Goal: Transaction & Acquisition: Purchase product/service

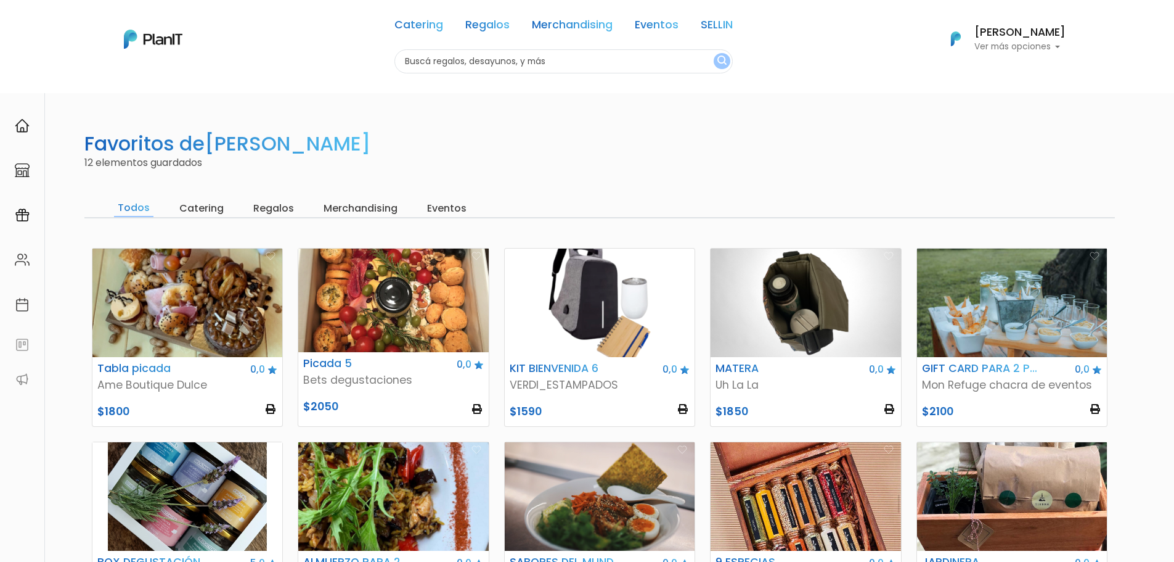
click at [590, 67] on input "text" at bounding box center [563, 61] width 338 height 24
type input "copetín"
click at [714, 53] on button "submit" at bounding box center [722, 61] width 17 height 16
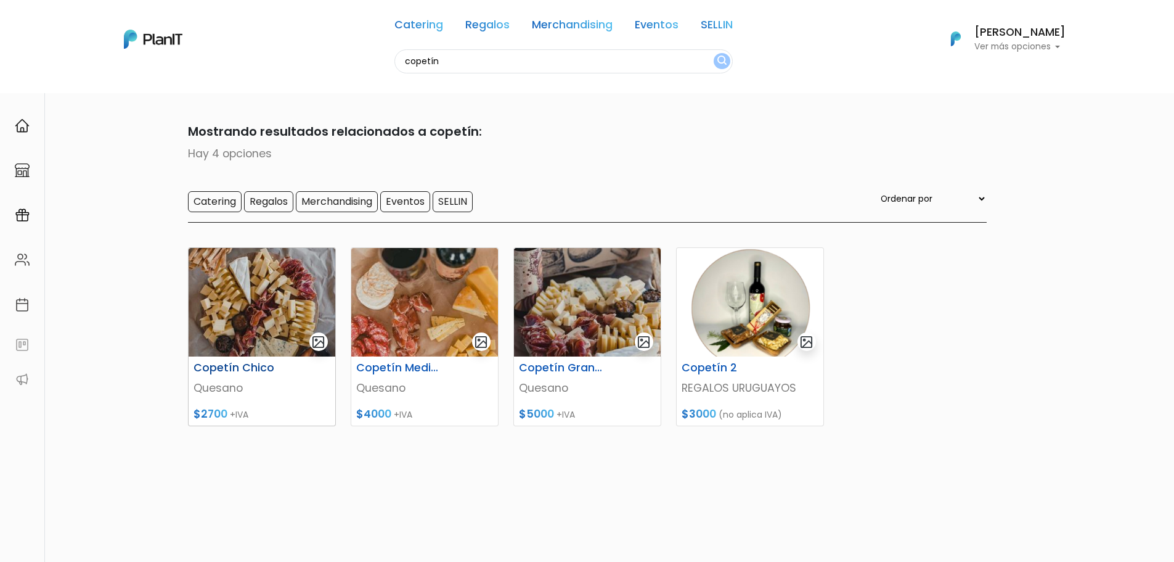
click at [273, 329] on img at bounding box center [262, 302] width 147 height 108
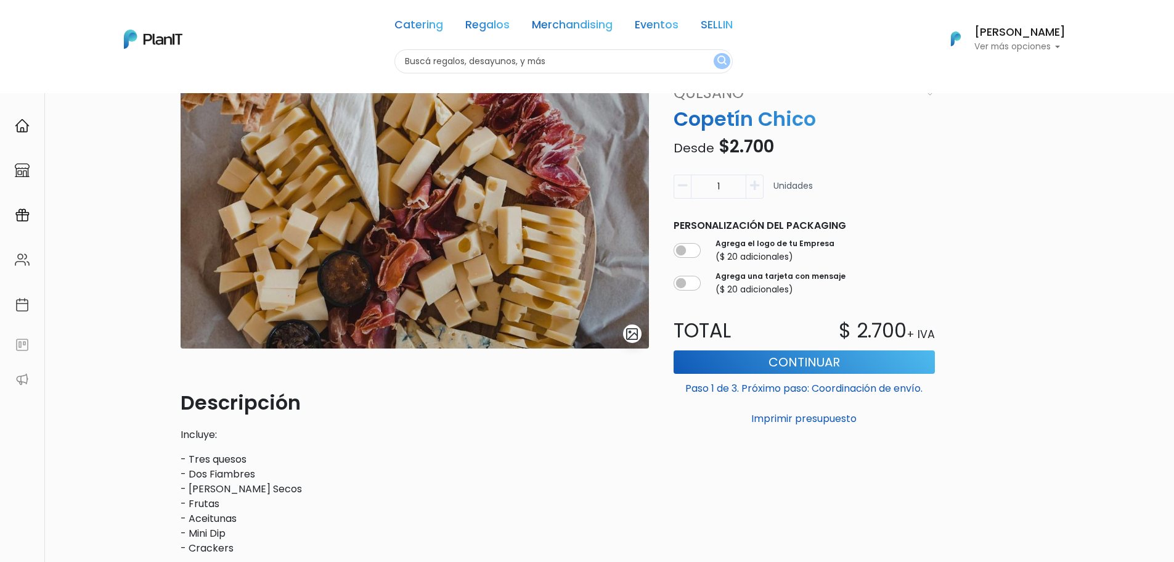
scroll to position [62, 0]
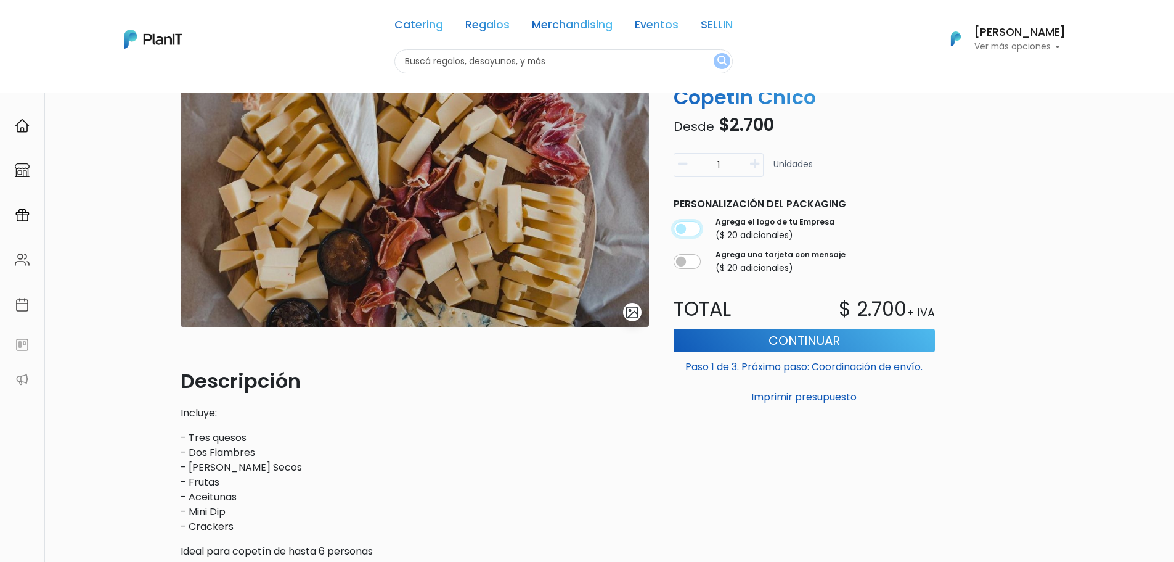
click at [695, 231] on input "checkbox" at bounding box center [687, 228] width 27 height 15
checkbox input "true"
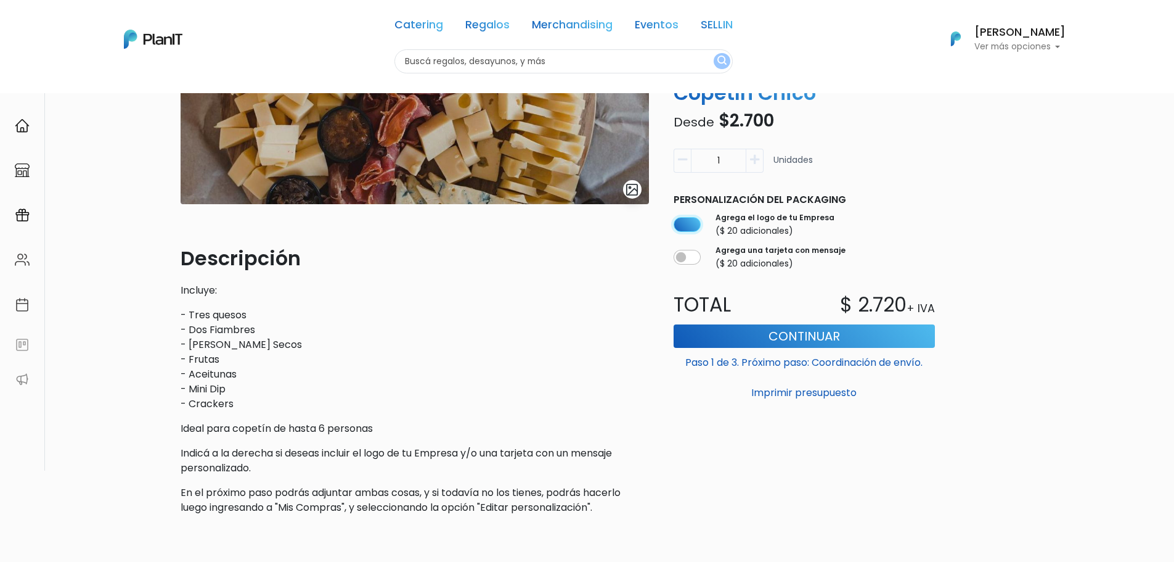
scroll to position [185, 0]
click at [772, 340] on button "Continuar" at bounding box center [804, 335] width 261 height 23
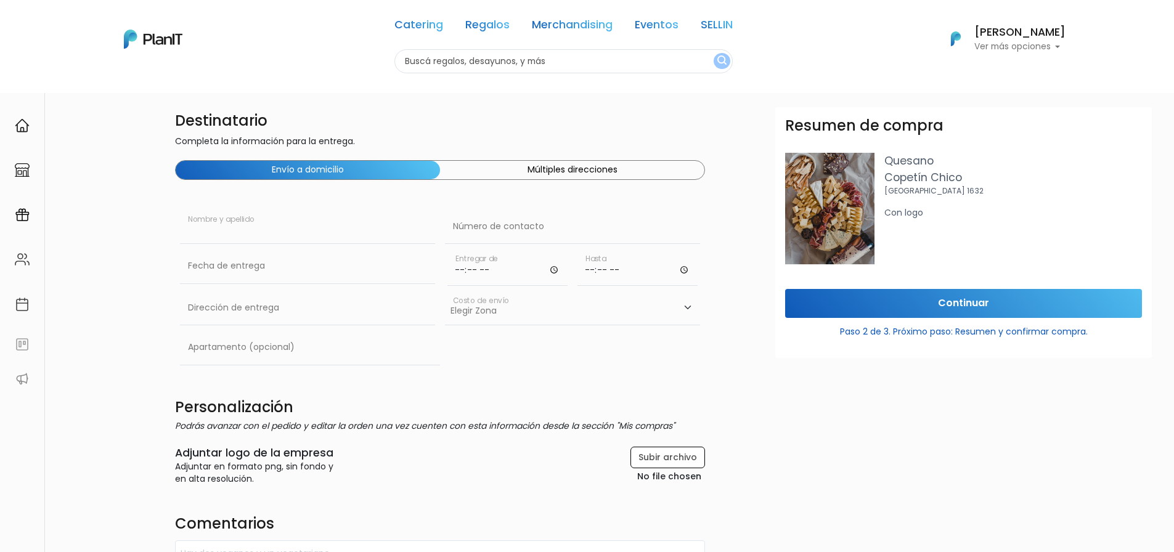
click at [187, 223] on input "text" at bounding box center [307, 227] width 255 height 35
type input "E"
type input "Érika Mattos"
click at [509, 229] on input "text" at bounding box center [572, 227] width 255 height 35
type input "099699509"
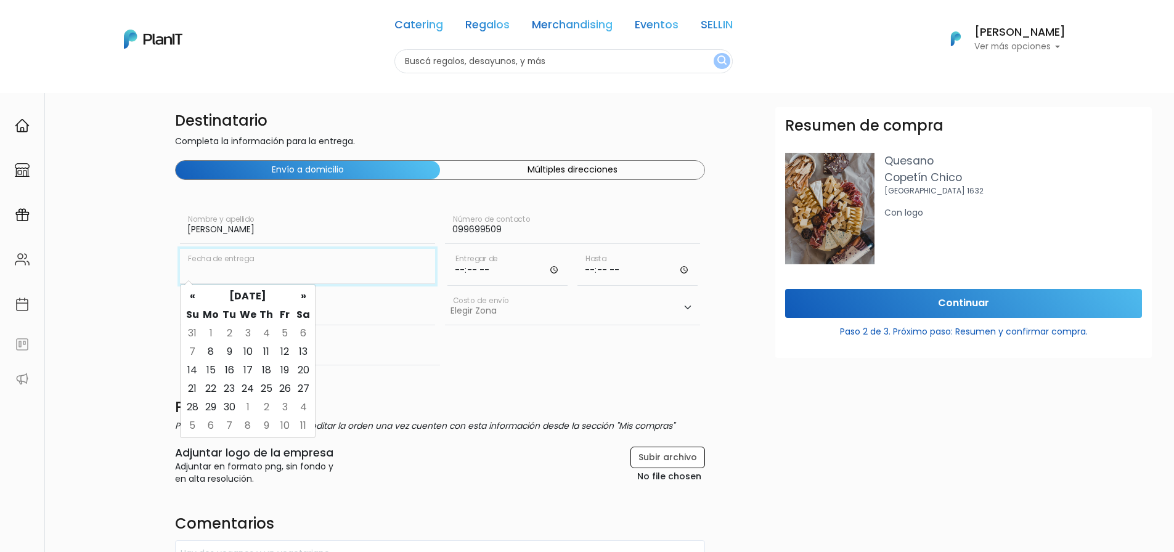
click at [329, 273] on input "text" at bounding box center [307, 266] width 255 height 35
click at [264, 351] on td "11" at bounding box center [266, 352] width 18 height 18
type input "11/09/2025"
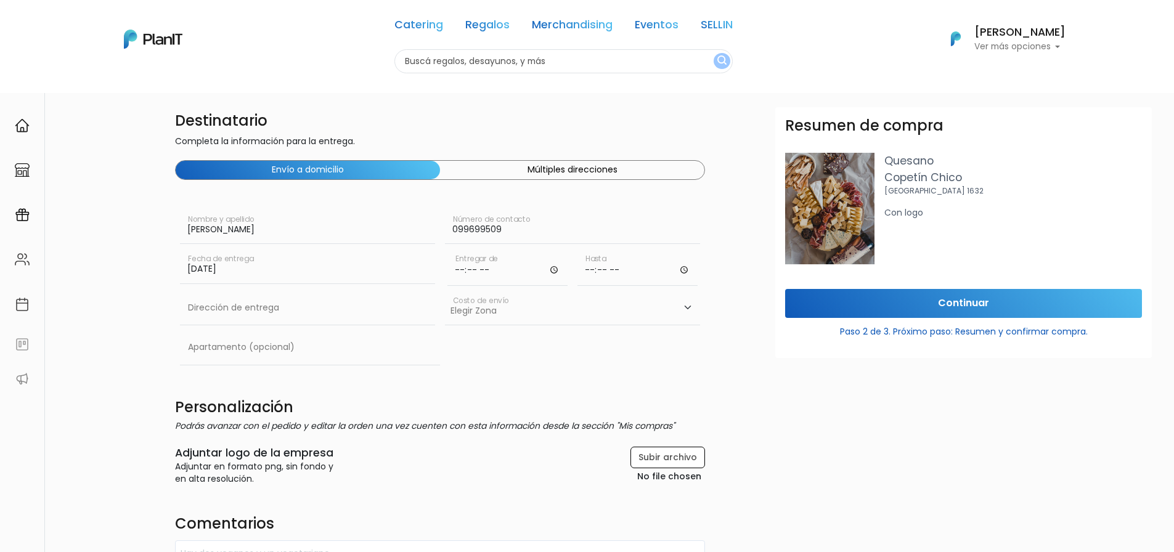
click at [489, 272] on input "time" at bounding box center [508, 267] width 120 height 37
type input "10:30"
type input "11:00"
click at [256, 304] on input "text" at bounding box center [307, 308] width 255 height 35
type input "Río Negro 1494"
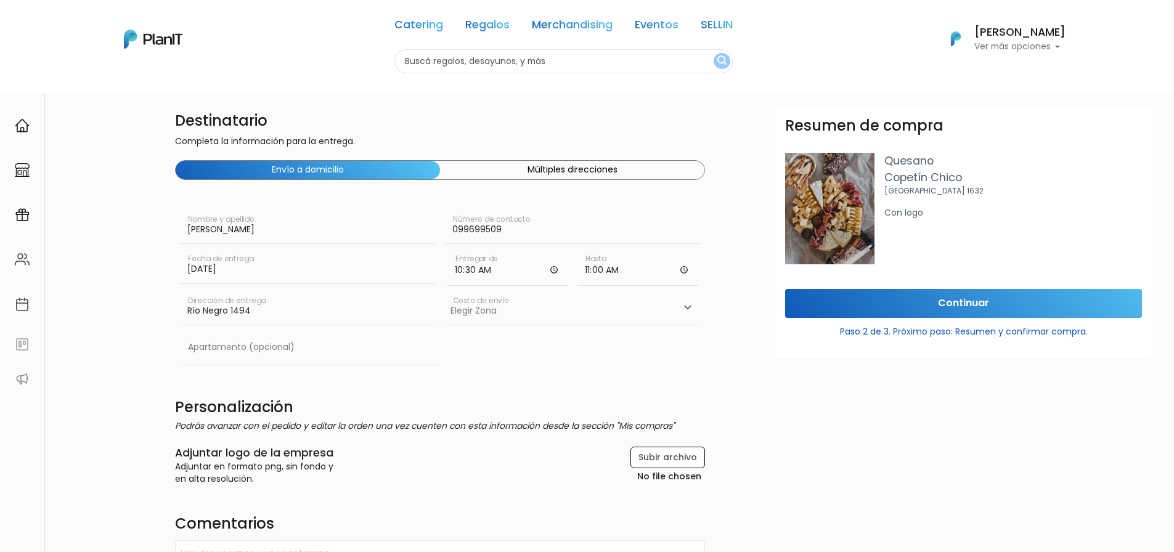
click at [598, 309] on select "Elegir Zona Zona américa- $600 Montevideo- $250" at bounding box center [572, 308] width 255 height 35
select select "10"
click at [445, 291] on select "Elegir Zona Zona américa- $600 Montevideo- $250" at bounding box center [572, 308] width 255 height 35
click at [276, 354] on input "text" at bounding box center [310, 347] width 260 height 35
click at [635, 346] on div "Apartamento (opcional)" at bounding box center [440, 349] width 530 height 39
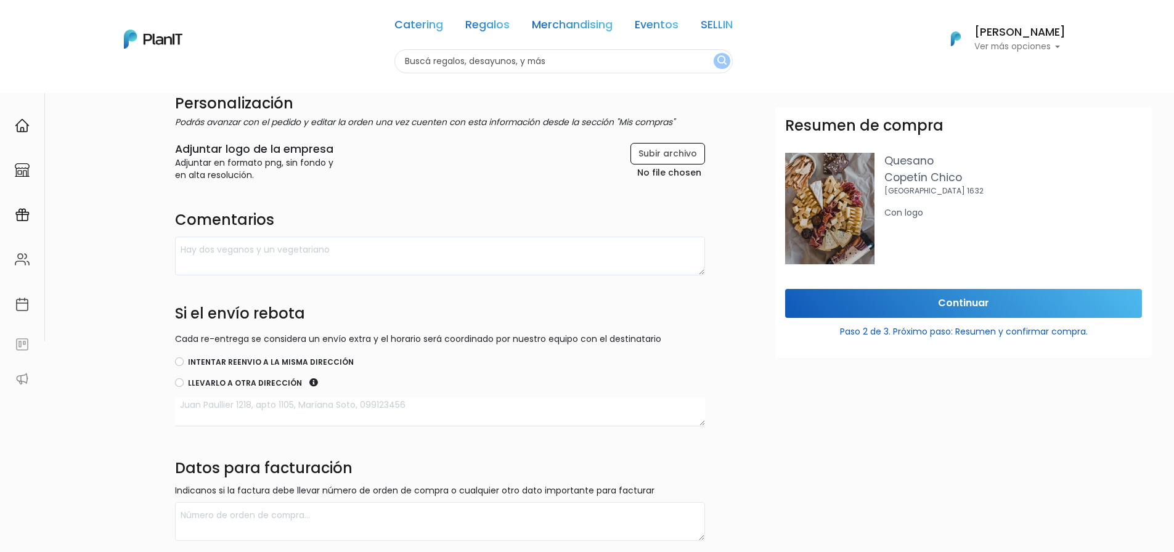
scroll to position [308, 0]
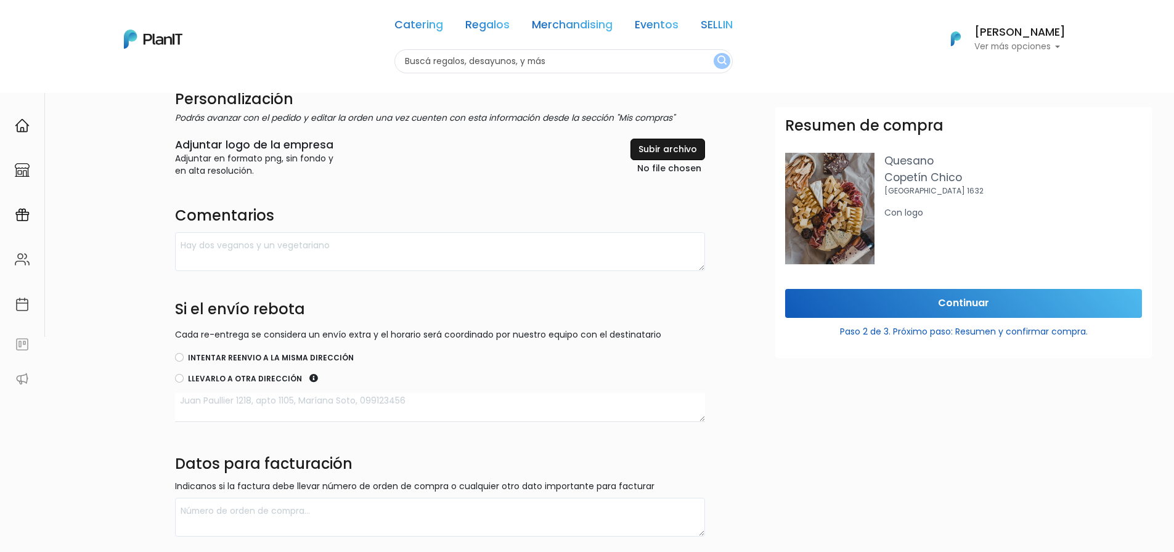
click at [662, 148] on input "file" at bounding box center [639, 158] width 132 height 38
type input "C:\fakepath\BSE_COLOR.png"
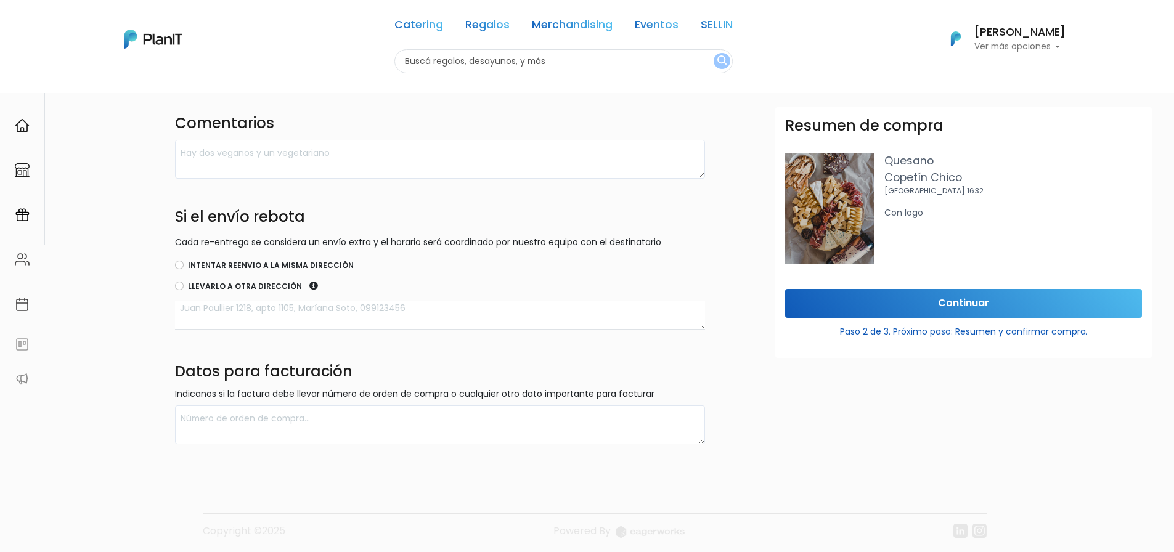
scroll to position [406, 0]
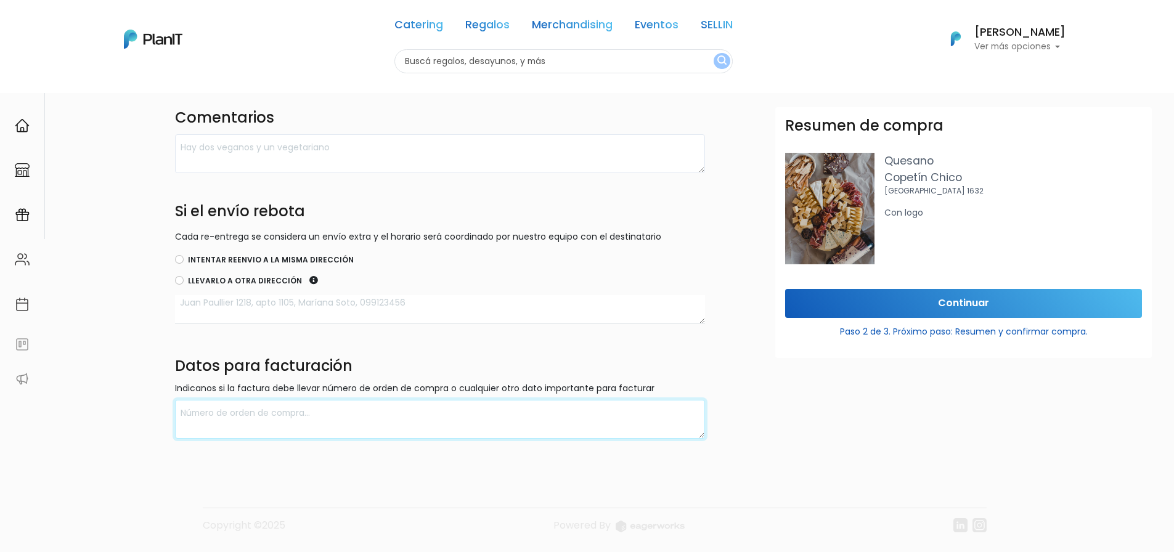
click at [342, 415] on textarea at bounding box center [440, 419] width 530 height 39
type textarea "Facturación para BSE. Esperar al número de orden de compra para facturar."
click at [973, 298] on input "Continuar" at bounding box center [963, 303] width 357 height 29
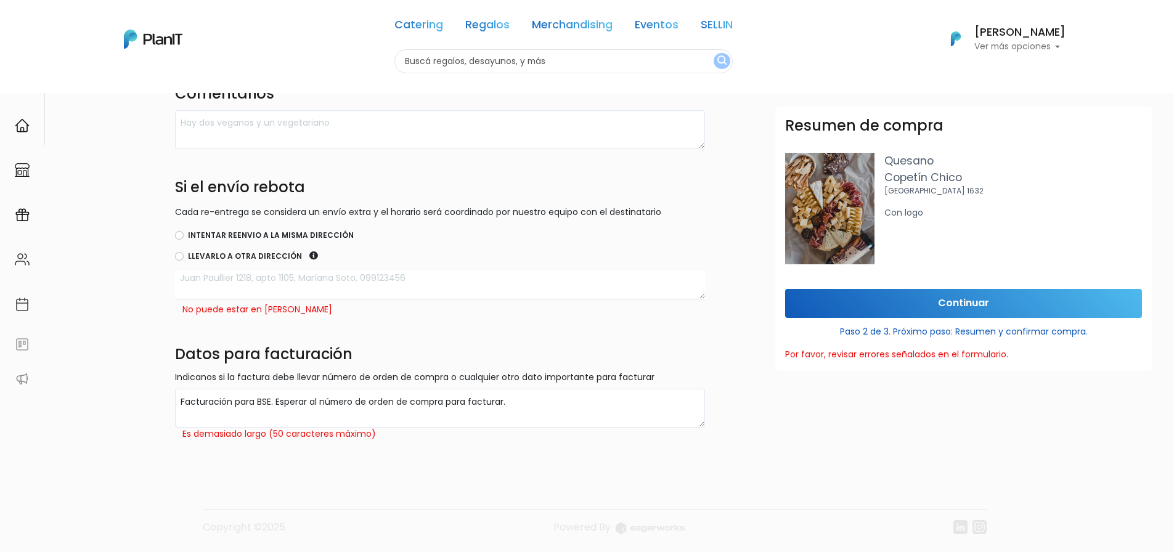
scroll to position [502, 0]
click at [179, 236] on input "Intentar reenvio a la misma dirección" at bounding box center [179, 233] width 9 height 9
radio input "true"
click at [342, 408] on textarea "Facturación para BSE. Esperar al número de orden de compra para facturar." at bounding box center [440, 406] width 530 height 39
click at [280, 423] on textarea "Facturación para BSE. Esperar al número de orden de compra para facturar." at bounding box center [440, 406] width 530 height 39
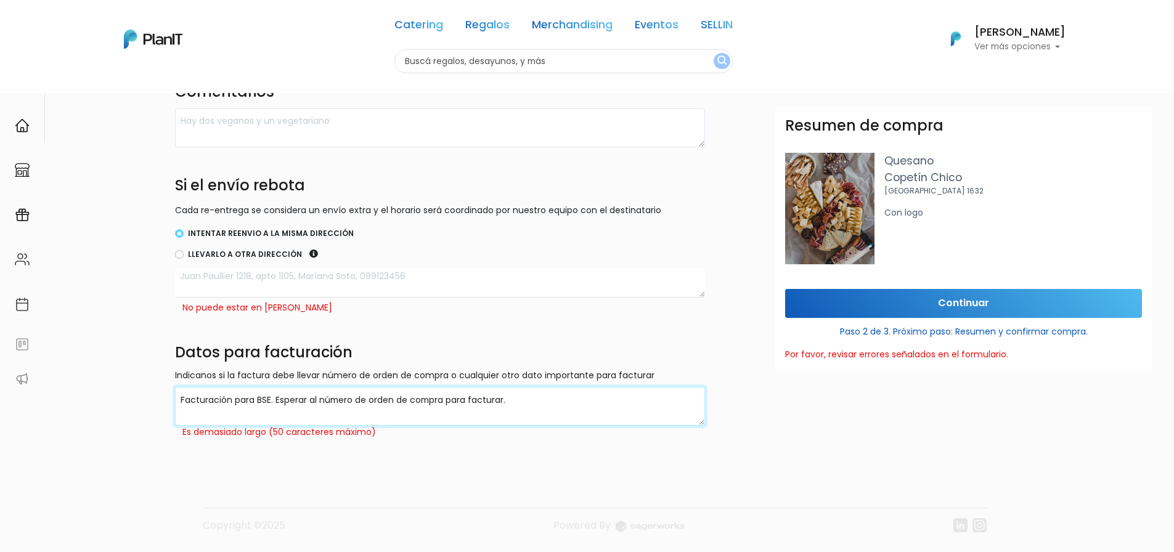
click at [276, 404] on textarea "Facturación para BSE. Esperar al número de orden de compra para facturar." at bounding box center [440, 406] width 530 height 39
drag, startPoint x: 515, startPoint y: 398, endPoint x: 282, endPoint y: 399, distance: 233.0
click at [278, 399] on textarea "Facturación para BSE. Esperar al número de orden de compra para facturar." at bounding box center [440, 406] width 530 height 39
type textarea "Facturación para BSE, esperar número orden de compra"
click at [963, 301] on input "Continuar" at bounding box center [963, 303] width 357 height 29
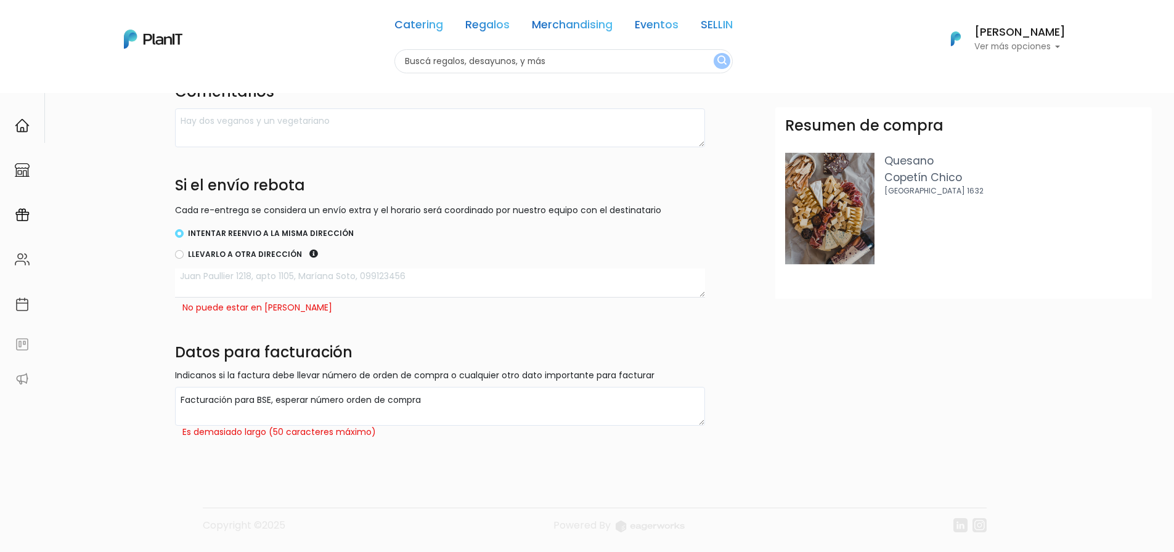
scroll to position [419, 0]
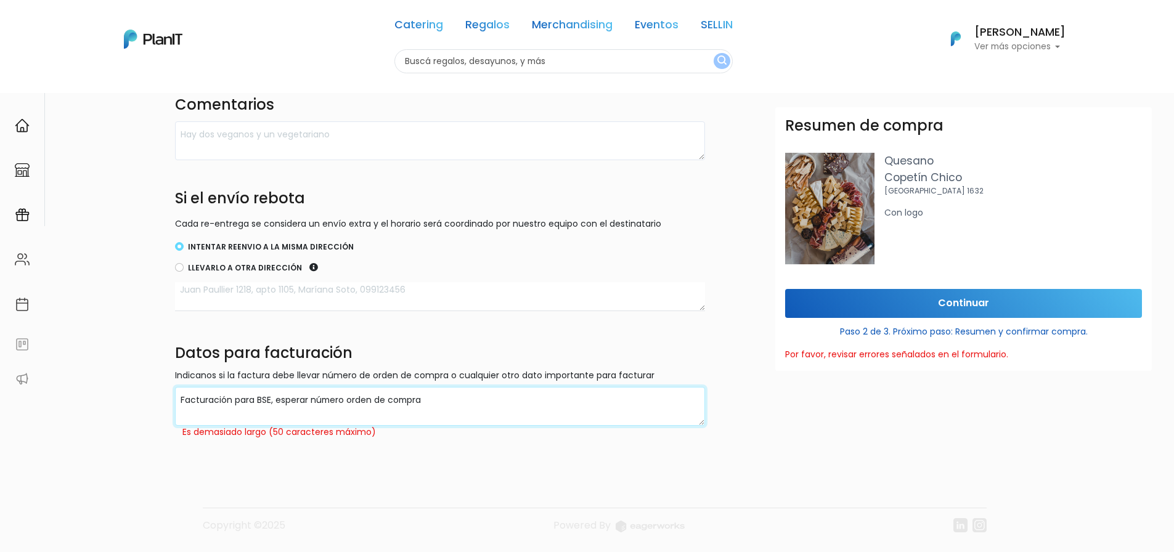
drag, startPoint x: 255, startPoint y: 399, endPoint x: 235, endPoint y: 400, distance: 20.4
click at [235, 400] on textarea "Facturación para BSE, esperar número orden de compra" at bounding box center [440, 406] width 530 height 39
type textarea "Facturación BSE, esperar número orden de compra"
click at [905, 303] on input "Continuar" at bounding box center [963, 303] width 357 height 29
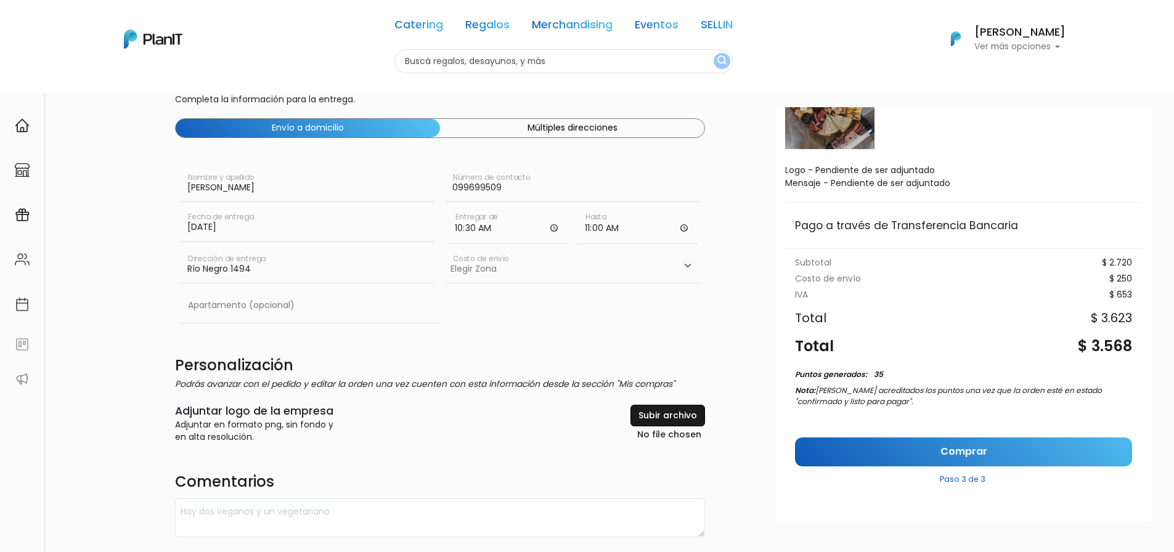
scroll to position [62, 0]
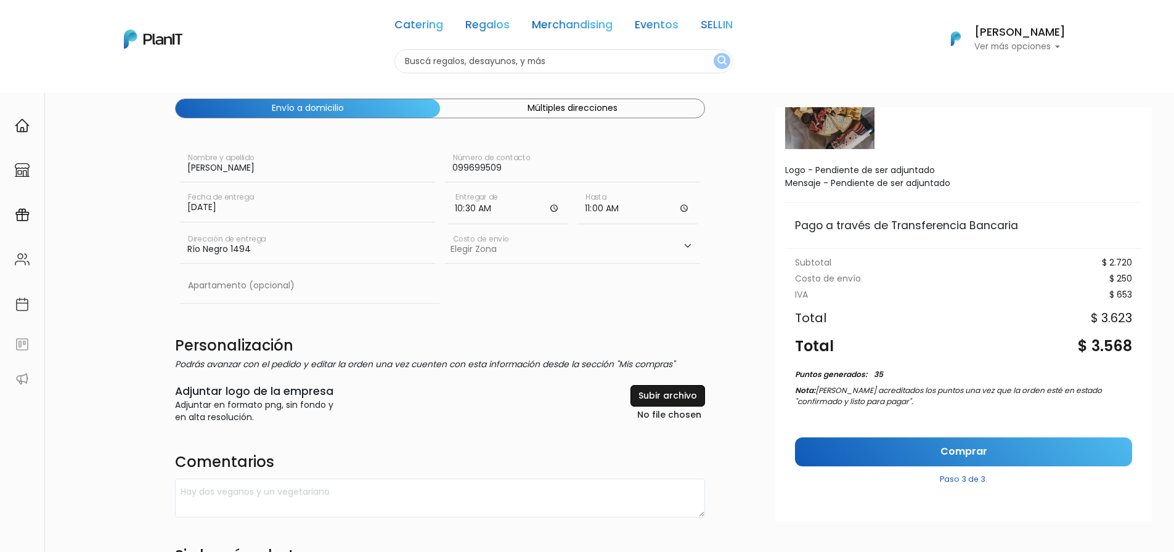
click at [662, 396] on input "file" at bounding box center [639, 404] width 132 height 38
type input "C:\fakepath\Logo.png"
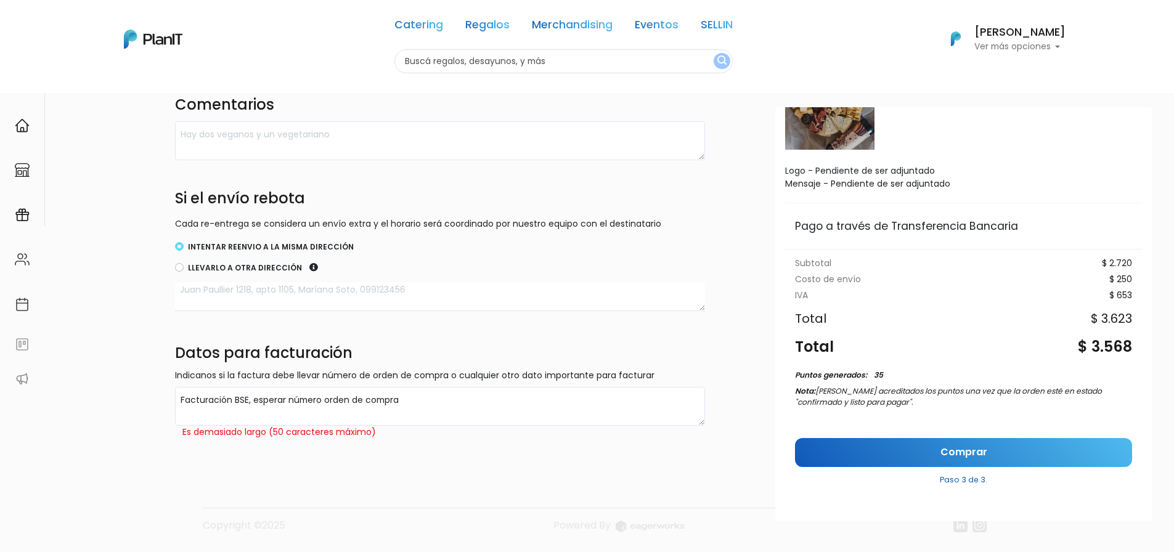
scroll to position [115, 0]
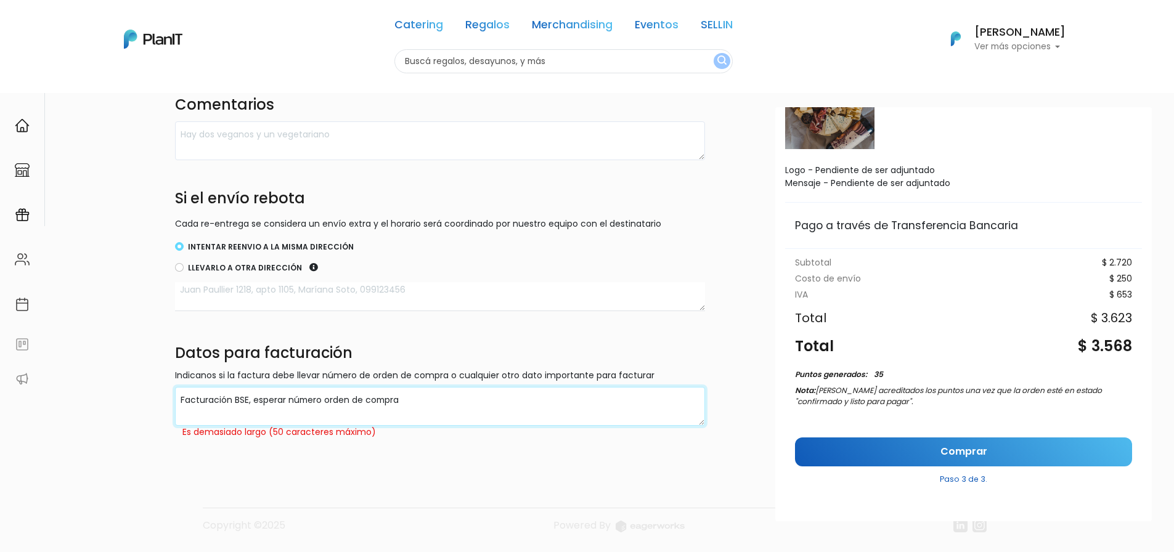
drag, startPoint x: 250, startPoint y: 400, endPoint x: 105, endPoint y: 415, distance: 146.3
click at [105, 415] on div "Destinatario Completa la información para la entrega. Envío a domicilio Múltipl…" at bounding box center [629, 63] width 1090 height 751
drag, startPoint x: 292, startPoint y: 400, endPoint x: 255, endPoint y: 394, distance: 37.4
click at [258, 398] on textarea "Facturación para BSE, esperar número orden de compra" at bounding box center [440, 406] width 530 height 39
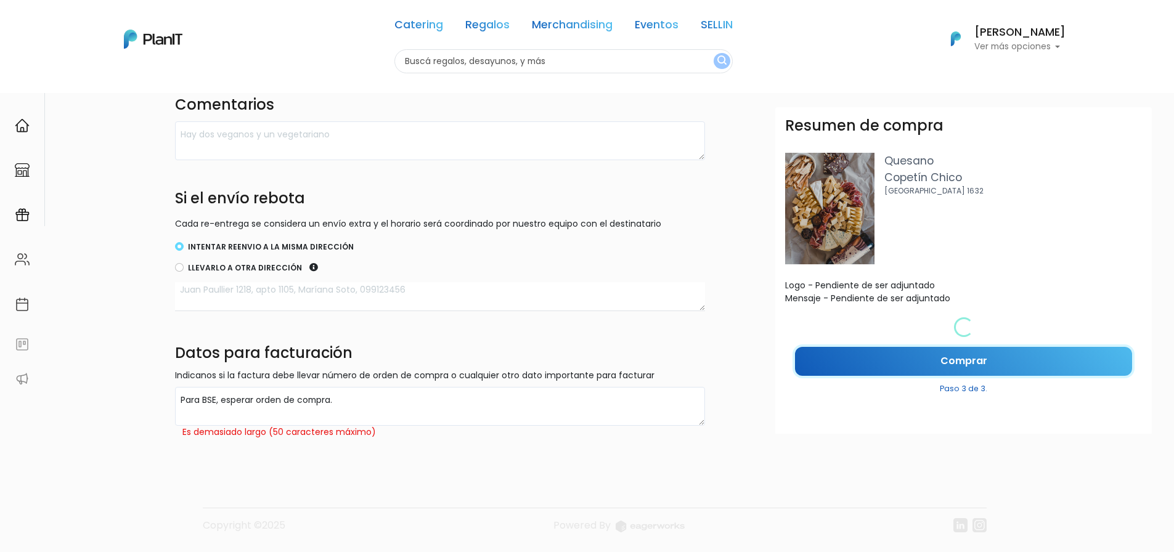
click at [1015, 447] on div "Resumen de compra Quesano Copetín Chico Cartagena 1632 Con logo Logo - Pendient…" at bounding box center [963, 314] width 377 height 414
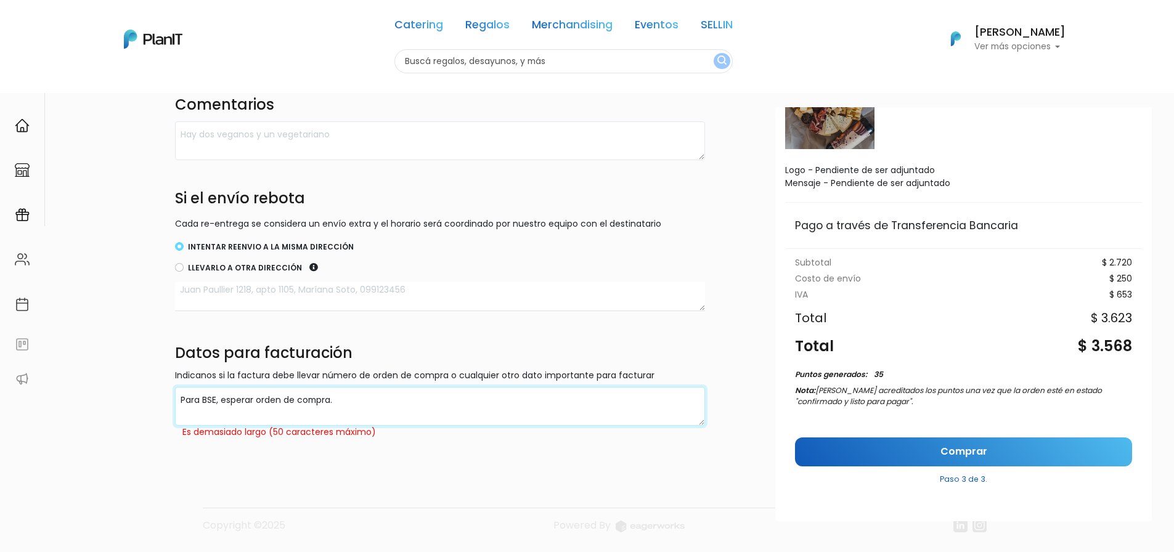
click at [276, 411] on textarea "Facturación para BSE, esperar número orden de compra" at bounding box center [440, 406] width 530 height 39
click at [220, 402] on textarea "Facturación para BSE, esperar número orden de compra" at bounding box center [440, 406] width 530 height 39
drag, startPoint x: 221, startPoint y: 401, endPoint x: 219, endPoint y: 342, distance: 59.2
click at [80, 400] on div "Destinatario Completa la información para la entrega. Envío a domicilio Múltipl…" at bounding box center [587, 46] width 1174 height 805
type textarea "Esperar orden de compra."
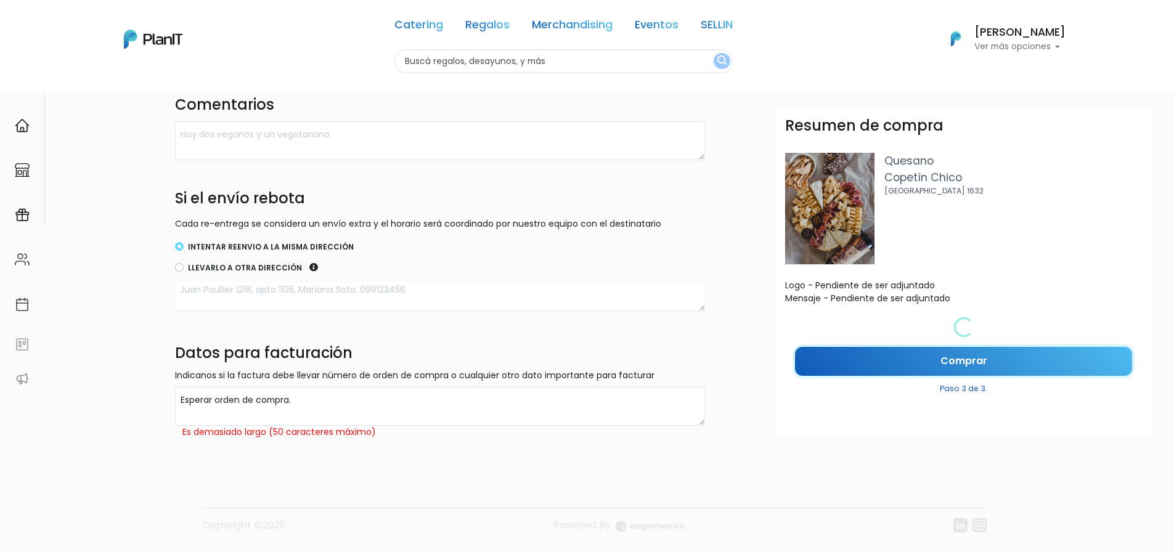
scroll to position [0, 0]
click at [912, 447] on div "Resumen de compra Quesano Copetín Chico Cartagena 1632 Con logo Logo - Pendient…" at bounding box center [963, 314] width 377 height 414
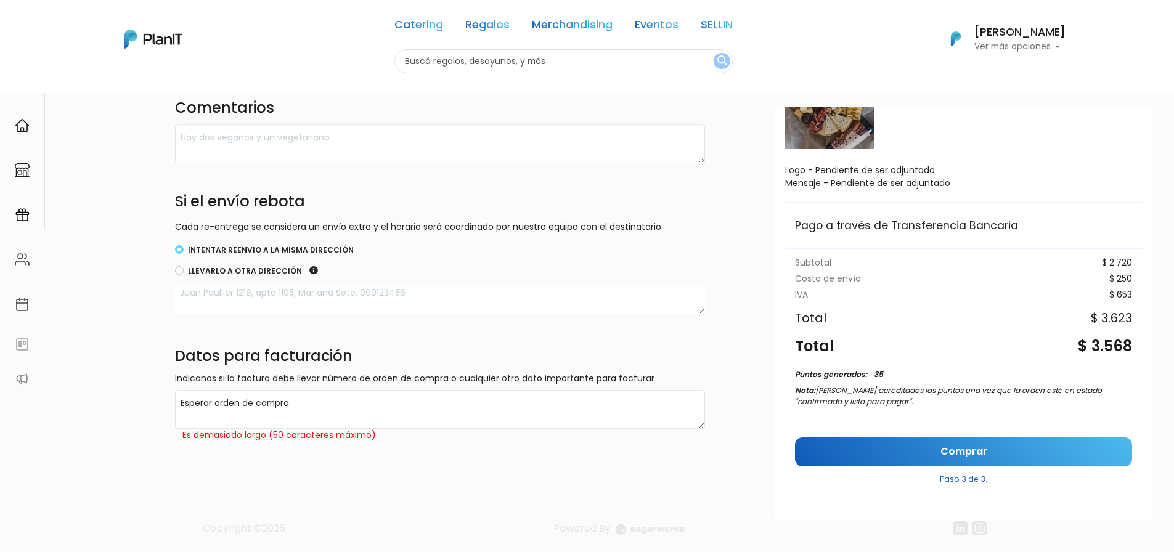
scroll to position [419, 0]
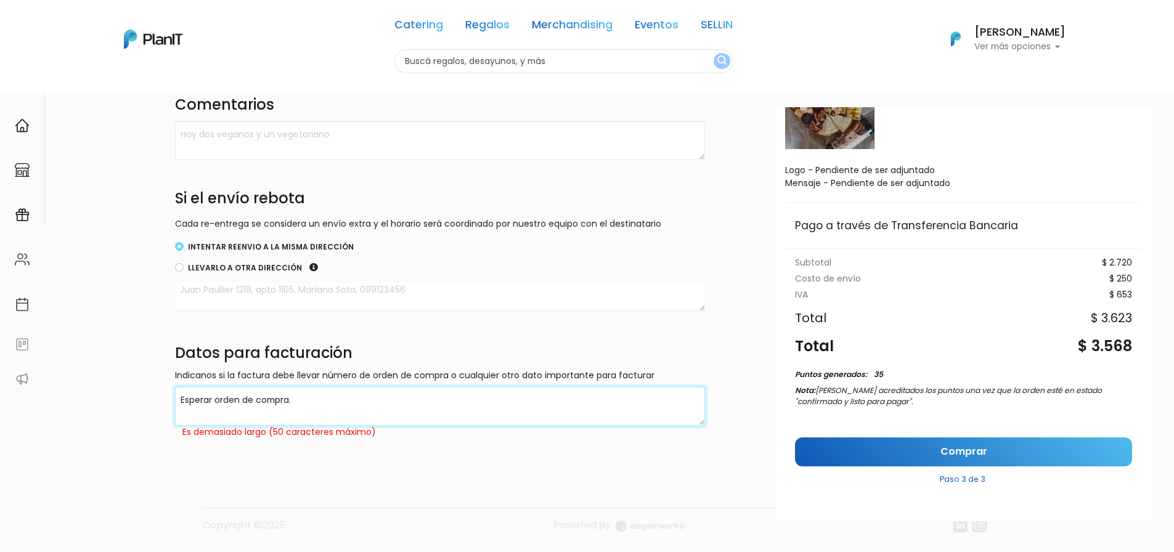
drag, startPoint x: 308, startPoint y: 400, endPoint x: 7, endPoint y: 404, distance: 300.2
click at [17, 405] on div "Destinatario Completa la información para la entrega. Envío a domicilio Múltipl…" at bounding box center [587, 46] width 1174 height 805
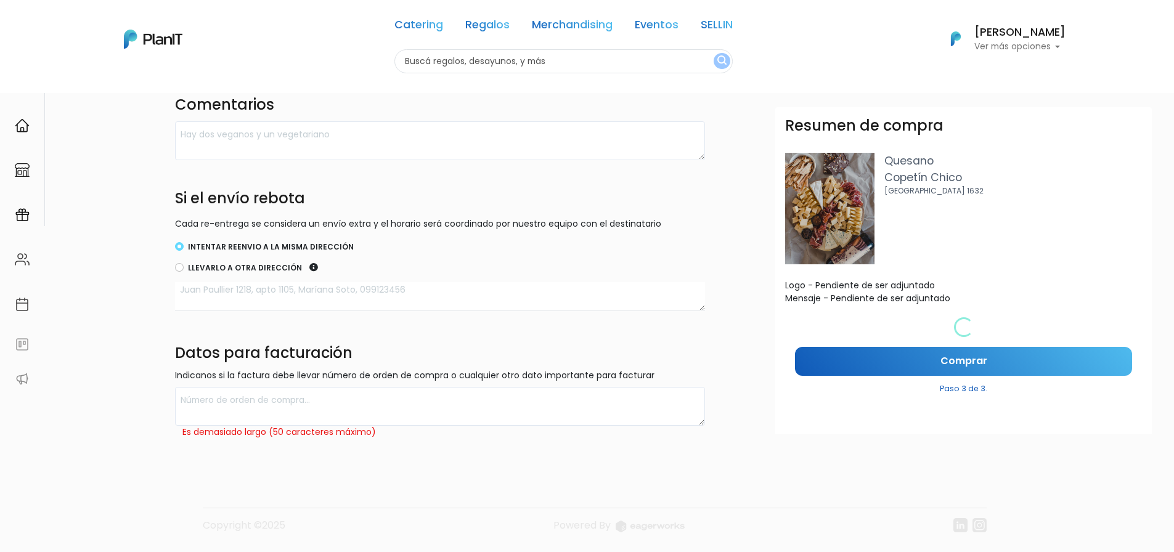
click at [578, 362] on h4 "Datos para facturación" at bounding box center [440, 355] width 530 height 20
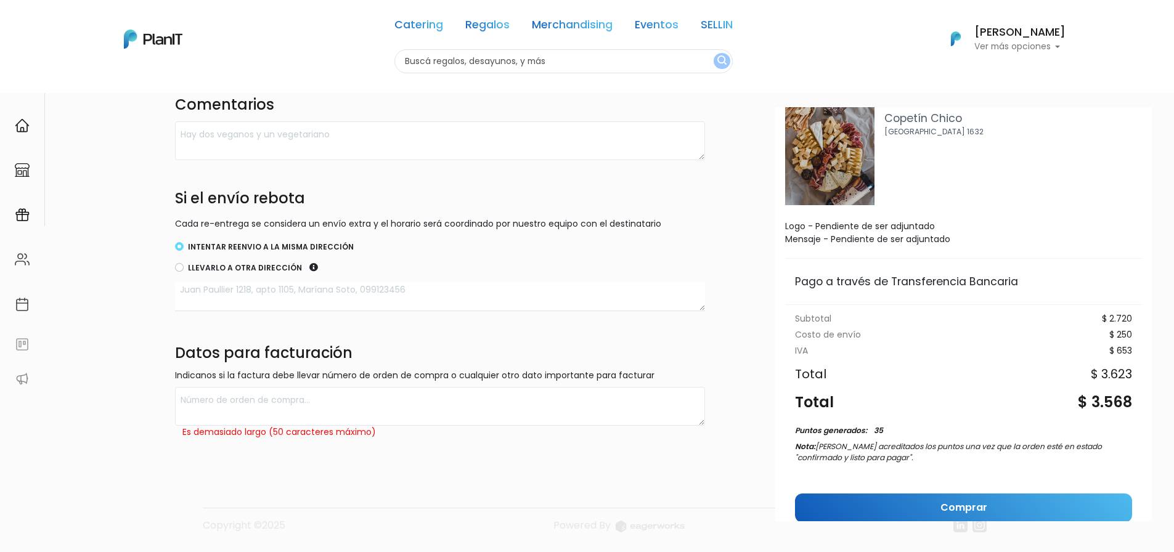
scroll to position [115, 0]
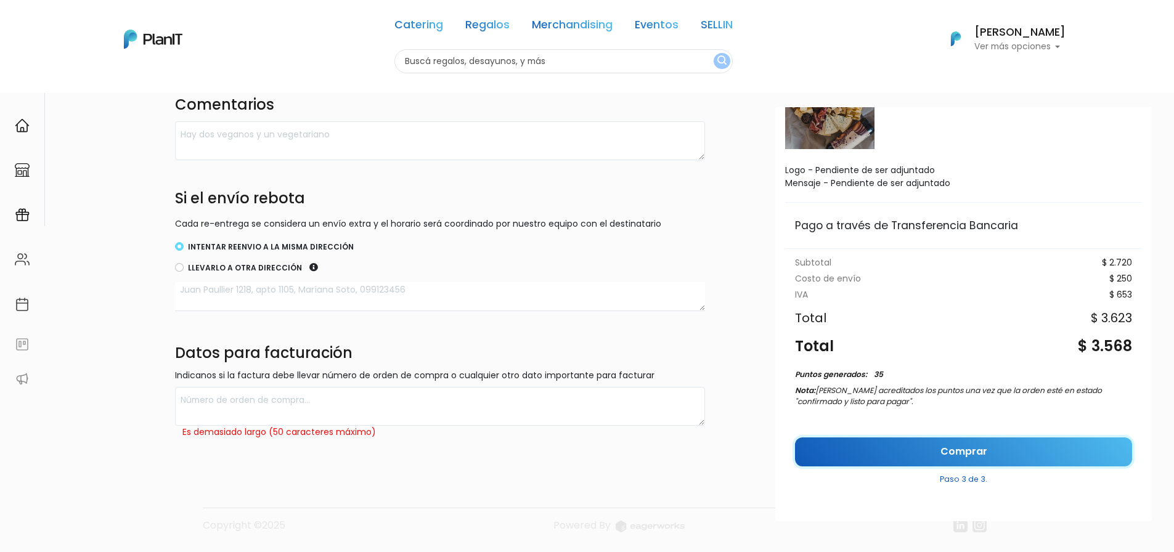
click at [944, 446] on link "Comprar" at bounding box center [963, 452] width 337 height 29
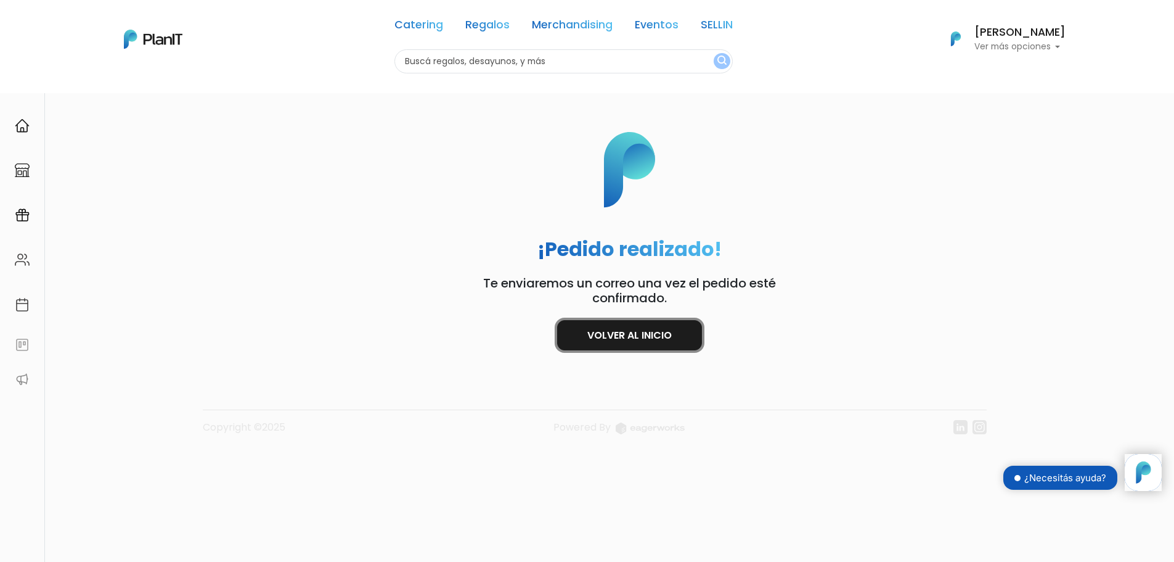
click at [611, 333] on link "Volver al inicio" at bounding box center [629, 335] width 145 height 30
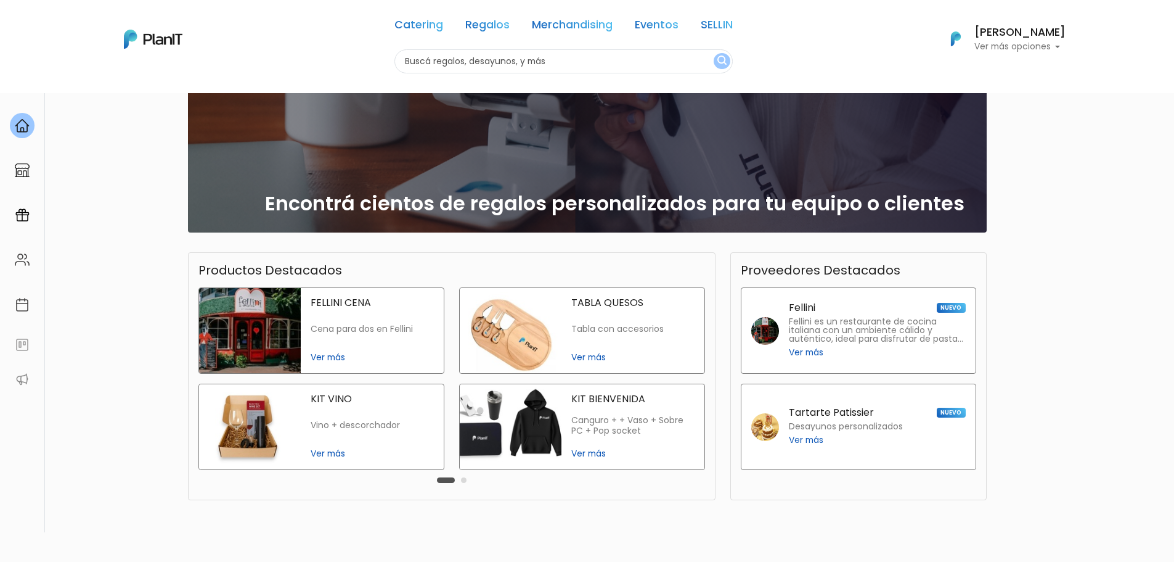
scroll to position [123, 0]
